Goal: Task Accomplishment & Management: Manage account settings

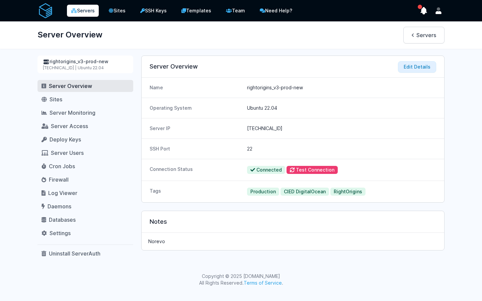
click at [88, 11] on link "Servers" at bounding box center [83, 11] width 32 height 12
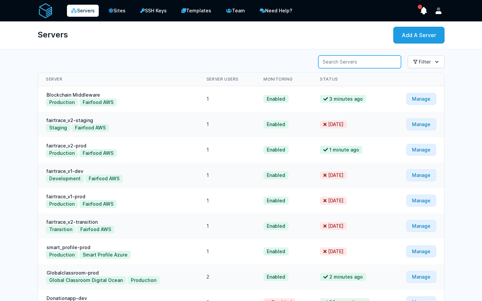
click at [364, 64] on input "Server Search" at bounding box center [359, 62] width 83 height 13
type input "demo"
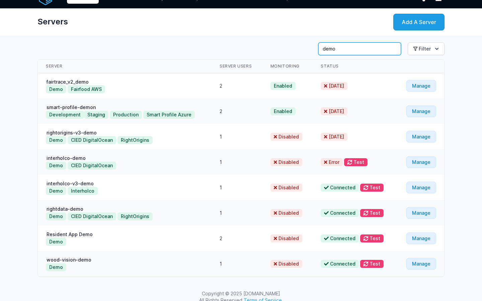
scroll to position [22, 0]
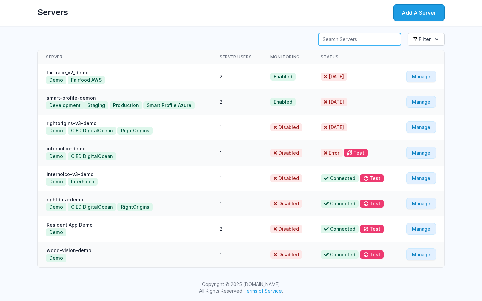
paste input "165.22.28.101"
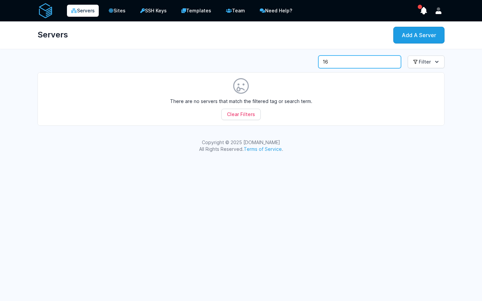
type input "1"
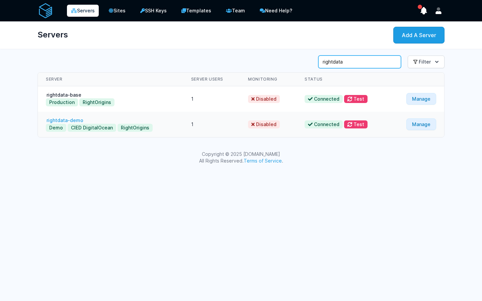
type input "rightdata"
click at [73, 120] on link "rightdata-demo" at bounding box center [65, 120] width 38 height 6
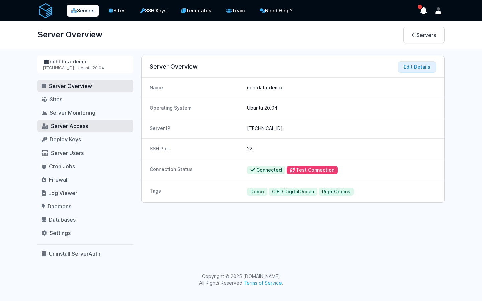
click at [91, 124] on link "Server Access" at bounding box center [85, 126] width 96 height 12
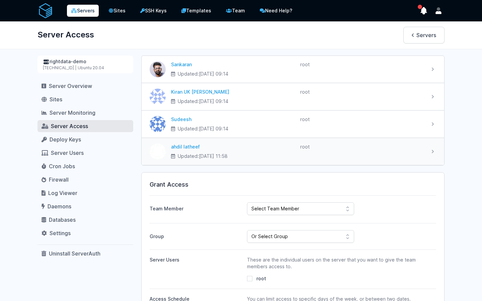
click at [397, 148] on div "root" at bounding box center [362, 147] width 124 height 7
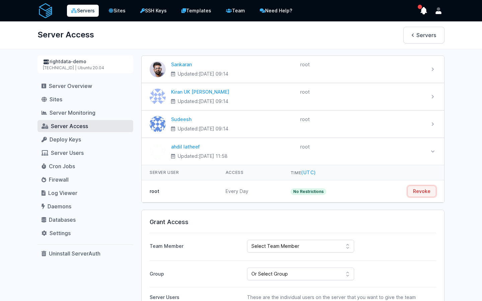
click at [418, 189] on button "Revoke" at bounding box center [421, 191] width 29 height 11
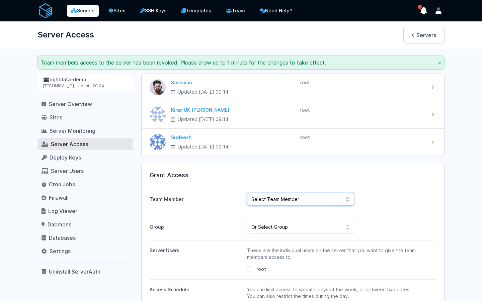
click at [291, 200] on select "Select Team Member [PERSON_NAME] Kiran UK [PERSON_NAME] ahdil [PERSON_NAME] [PE…" at bounding box center [300, 199] width 107 height 13
select select "443"
click at [247, 193] on select "Select Team Member [PERSON_NAME] Kiran UK [PERSON_NAME] ahdil [PERSON_NAME] [PE…" at bounding box center [300, 199] width 107 height 13
click at [285, 222] on select "Or Select Group Fairfood Smartprofile CIED Inhouse Bioinspecta NGS CBSOFT Audit…" at bounding box center [300, 227] width 107 height 13
select select "162"
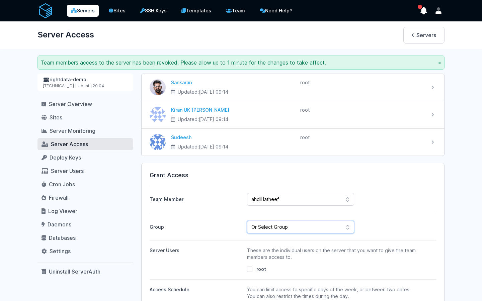
click at [247, 221] on select "Or Select Group Fairfood Smartprofile CIED Inhouse Bioinspecta NGS CBSOFT Audit…" at bounding box center [300, 227] width 107 height 13
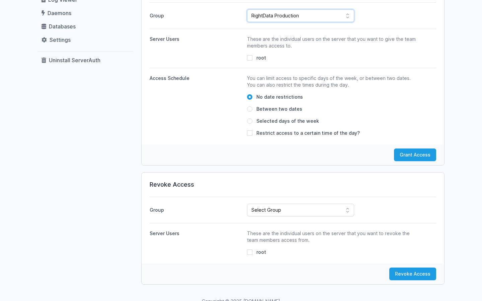
scroll to position [214, 0]
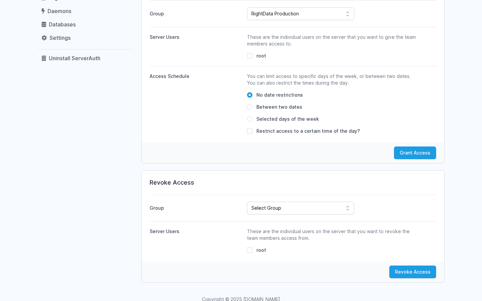
click at [253, 54] on div "root" at bounding box center [332, 56] width 171 height 7
click at [247, 57] on input "root" at bounding box center [249, 55] width 5 height 5
checkbox input "true"
click at [420, 155] on button "Grant Access" at bounding box center [415, 153] width 42 height 13
